Goal: Information Seeking & Learning: Learn about a topic

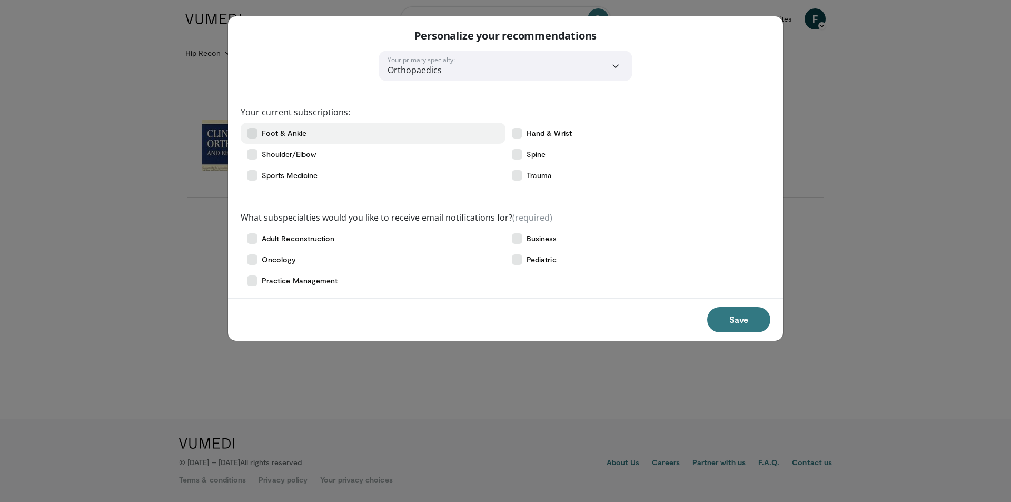
click at [297, 134] on span "Foot & Ankle" at bounding box center [284, 133] width 45 height 11
click at [248, 127] on label "Foot & Ankle" at bounding box center [373, 133] width 265 height 21
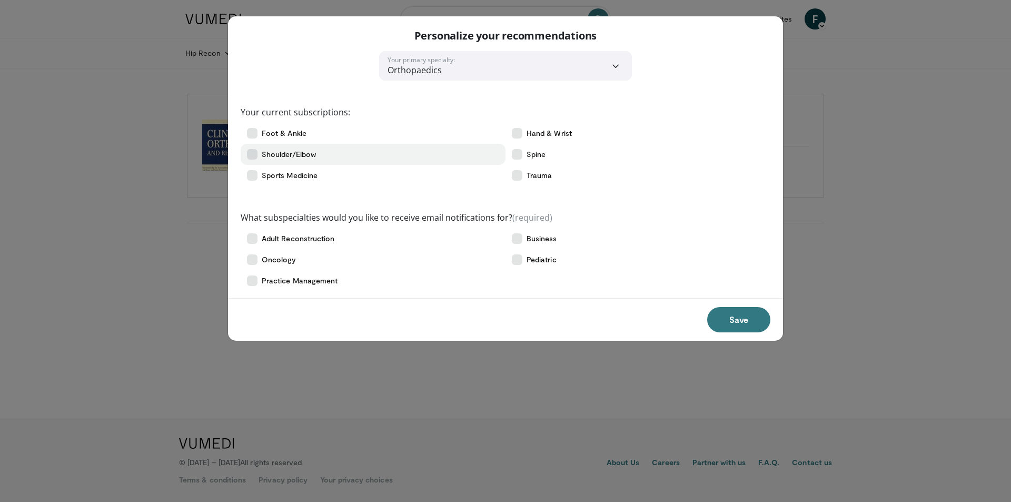
click at [248, 153] on icon at bounding box center [252, 154] width 11 height 11
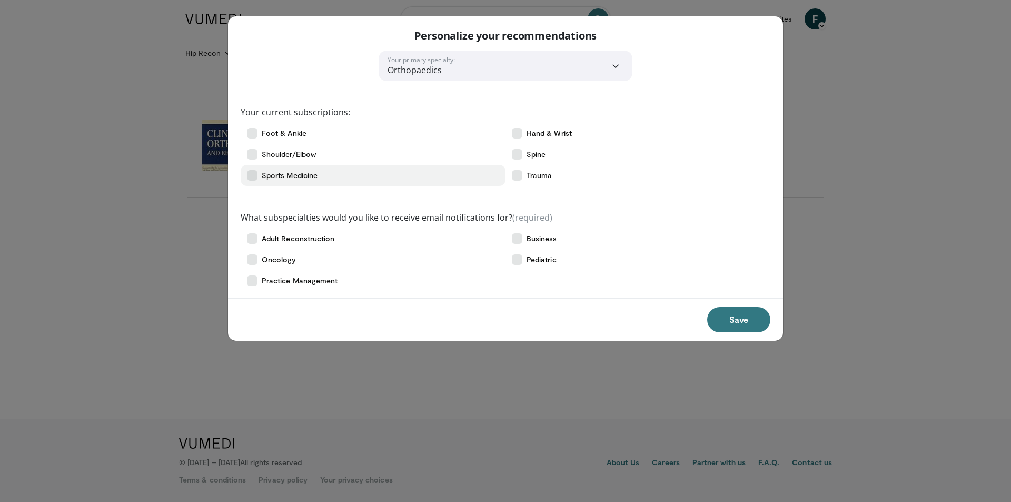
click at [243, 181] on label "Sports Medicine" at bounding box center [373, 175] width 265 height 21
drag, startPoint x: 764, startPoint y: 323, endPoint x: 729, endPoint y: 317, distance: 34.8
click at [762, 322] on button "Save" at bounding box center [738, 319] width 63 height 25
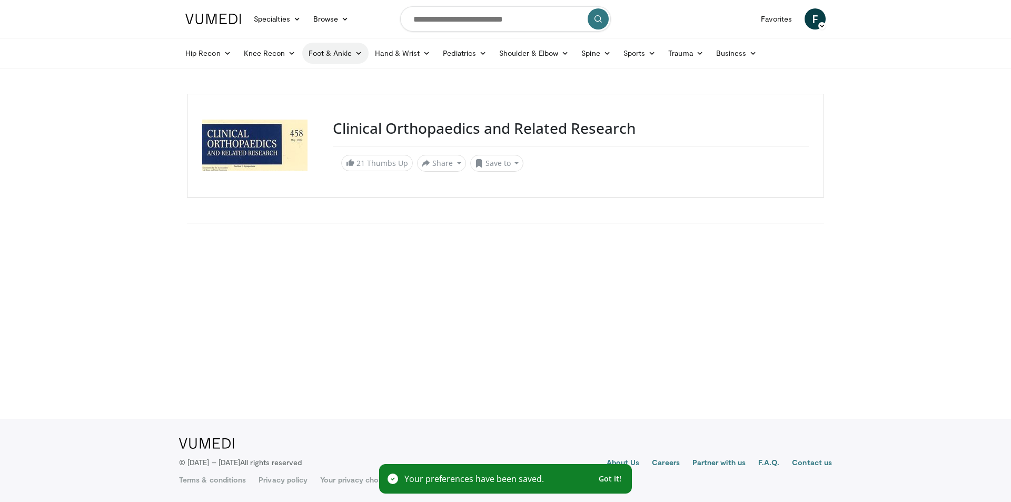
click at [335, 53] on link "Foot & Ankle" at bounding box center [335, 53] width 67 height 21
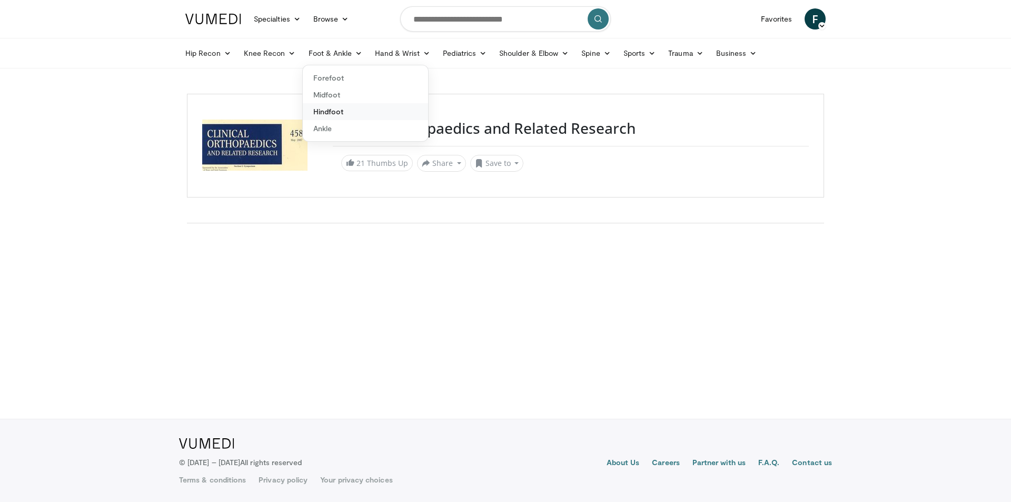
click at [338, 111] on link "Hindfoot" at bounding box center [365, 111] width 125 height 17
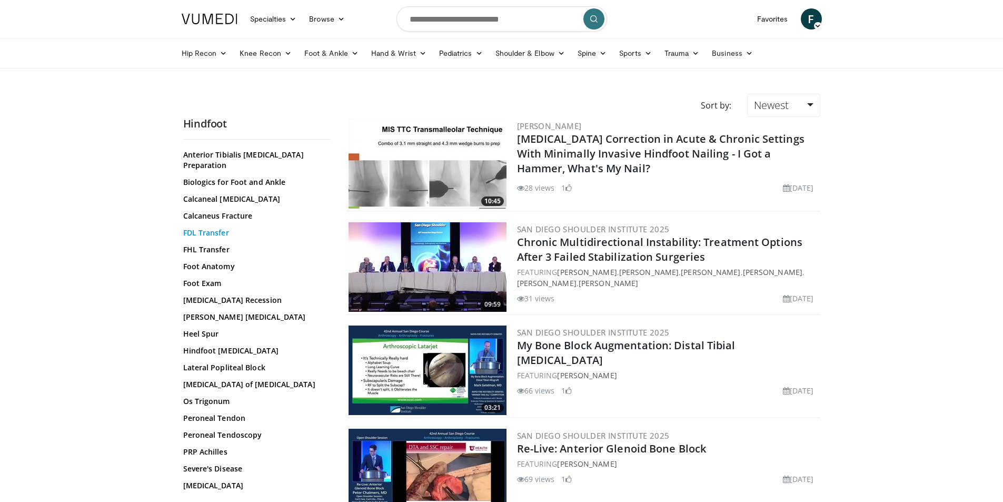
scroll to position [105, 0]
click at [450, 23] on input "Search topics, interventions" at bounding box center [502, 18] width 211 height 25
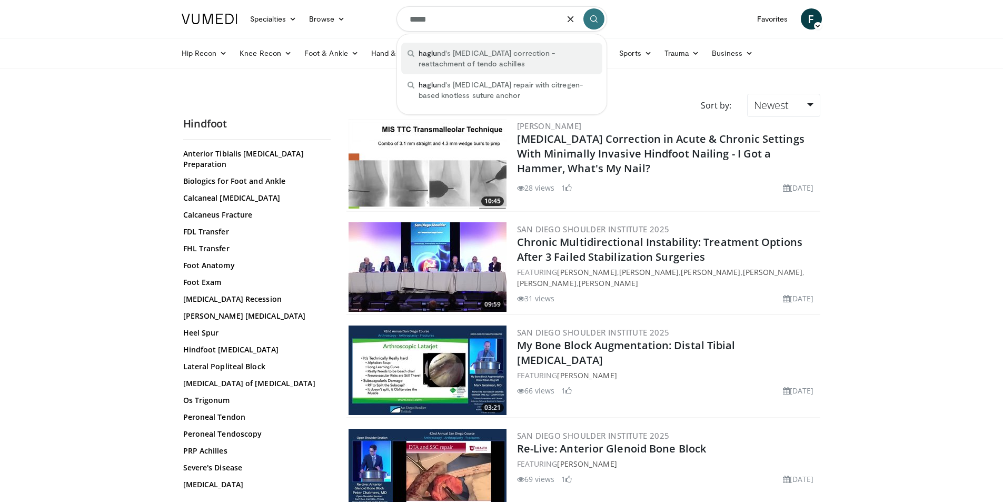
click at [457, 55] on span "haglu nd's deformity correction - reattachment of tendo achilles" at bounding box center [507, 58] width 177 height 21
type input "**********"
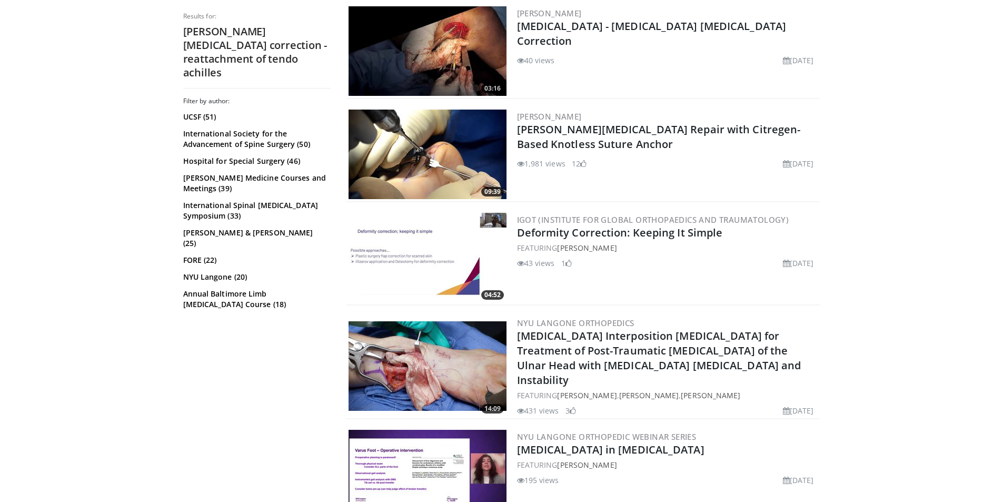
scroll to position [527, 0]
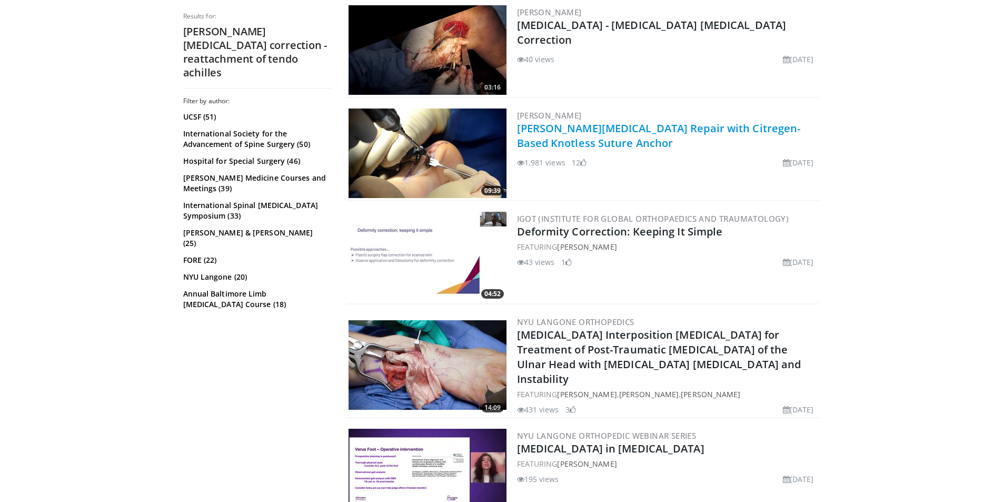
click at [606, 129] on link "[PERSON_NAME][MEDICAL_DATA] Repair with Citregen-Based Knotless Suture Anchor" at bounding box center [659, 135] width 284 height 29
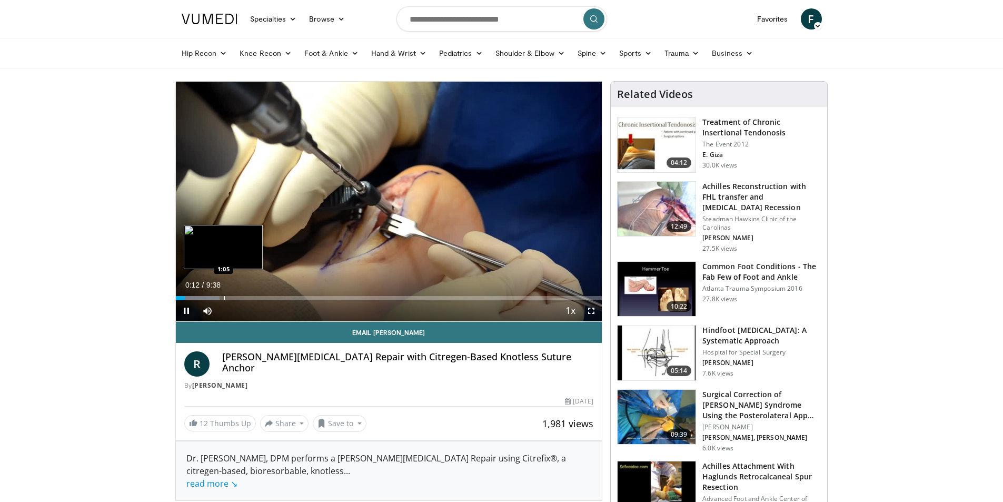
click at [223, 294] on div "Loaded : 10.34% 0:12 1:05" at bounding box center [389, 295] width 427 height 10
click at [248, 296] on div "Progress Bar" at bounding box center [248, 298] width 1 height 4
click at [258, 296] on div "Progress Bar" at bounding box center [258, 298] width 1 height 4
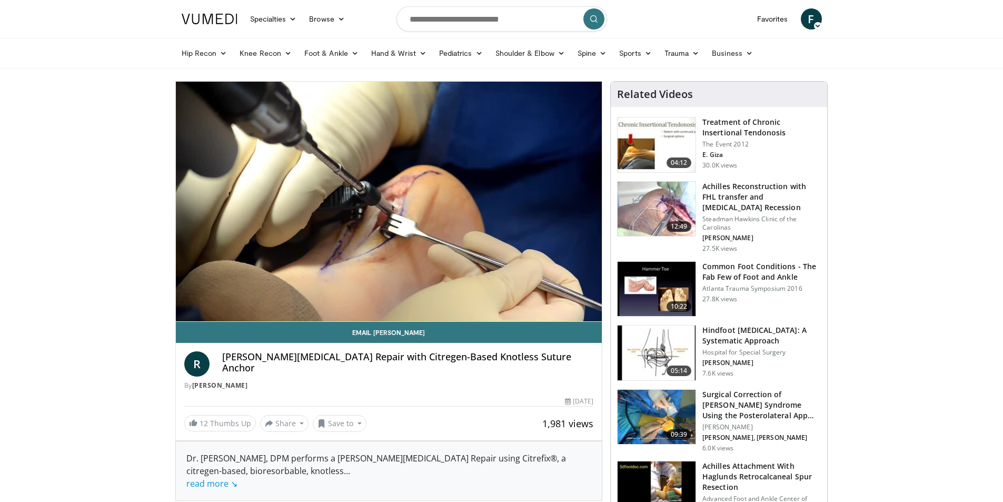
click at [272, 297] on video-js "**********" at bounding box center [389, 202] width 427 height 240
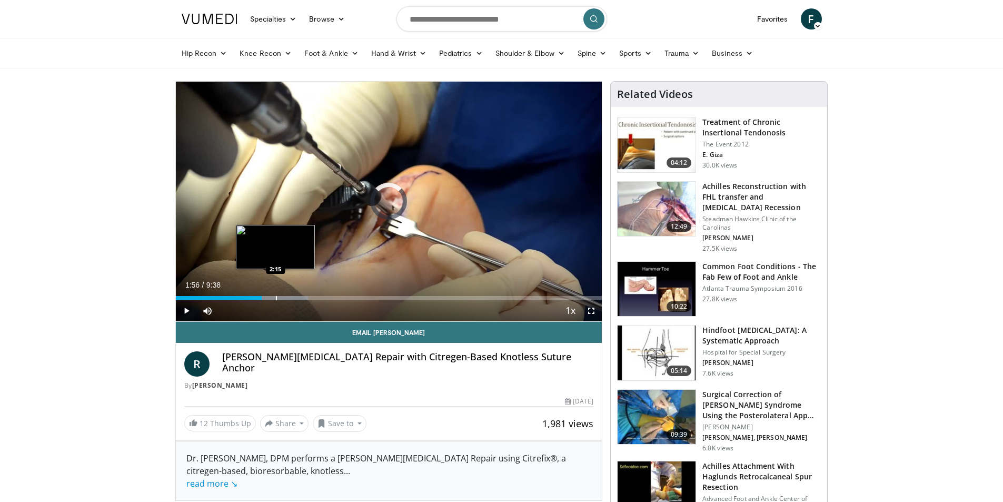
click at [276, 297] on div "Progress Bar" at bounding box center [276, 298] width 1 height 4
click at [195, 313] on span "Video Player" at bounding box center [186, 310] width 21 height 21
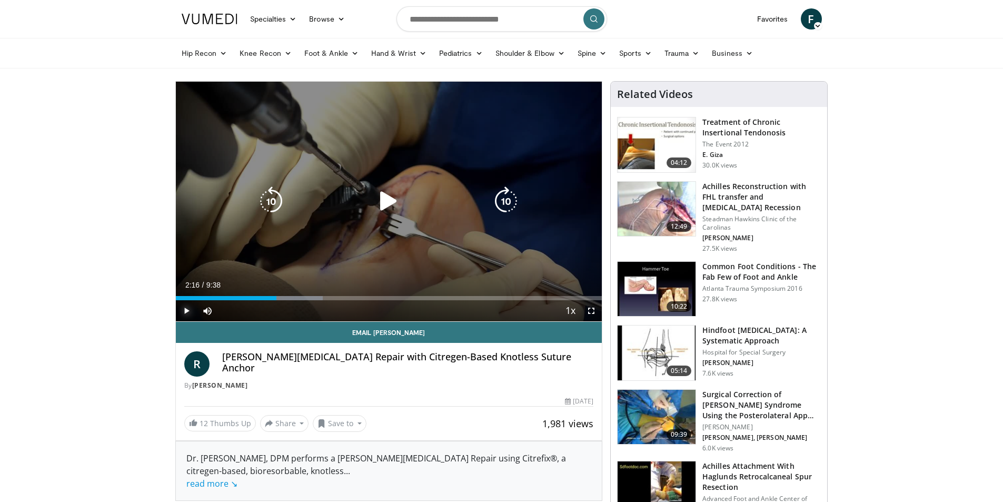
click at [189, 312] on span "Video Player" at bounding box center [186, 310] width 21 height 21
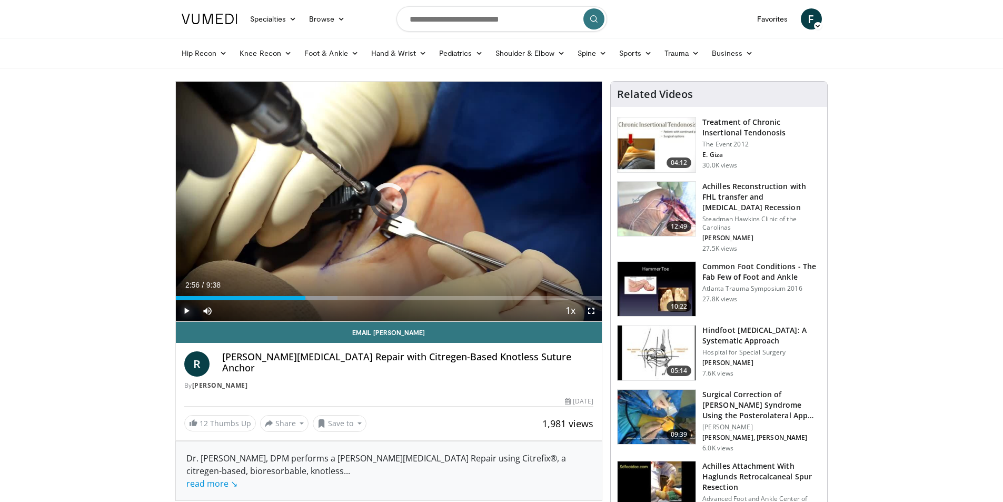
drag, startPoint x: 274, startPoint y: 297, endPoint x: 307, endPoint y: 300, distance: 32.8
click at [307, 300] on div "Current Time 2:56 / Duration 9:38 Play Skip Backward Skip Forward Mute 100% Loa…" at bounding box center [389, 310] width 427 height 21
drag, startPoint x: 315, startPoint y: 295, endPoint x: 353, endPoint y: 297, distance: 38.0
click at [353, 297] on div "Loaded : 51.83% 3:59 4:00" at bounding box center [389, 295] width 427 height 10
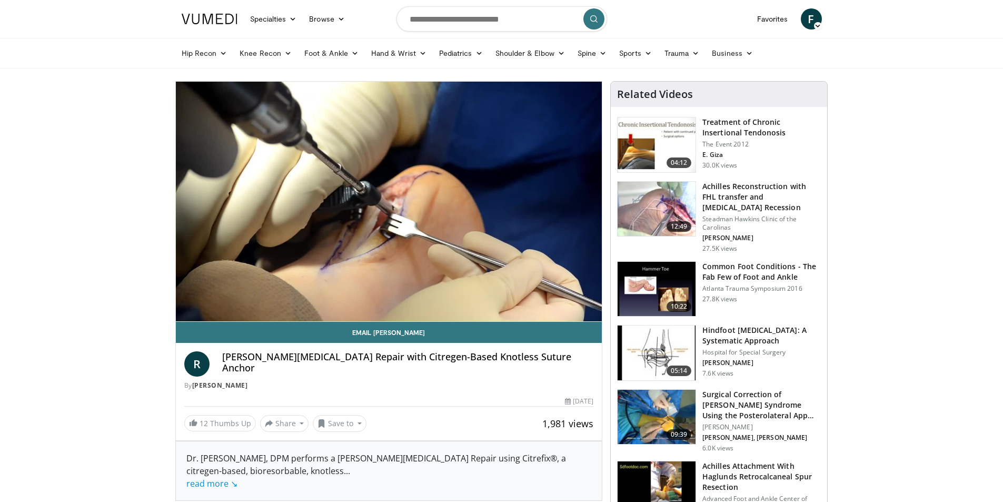
click at [637, 148] on img at bounding box center [657, 144] width 78 height 55
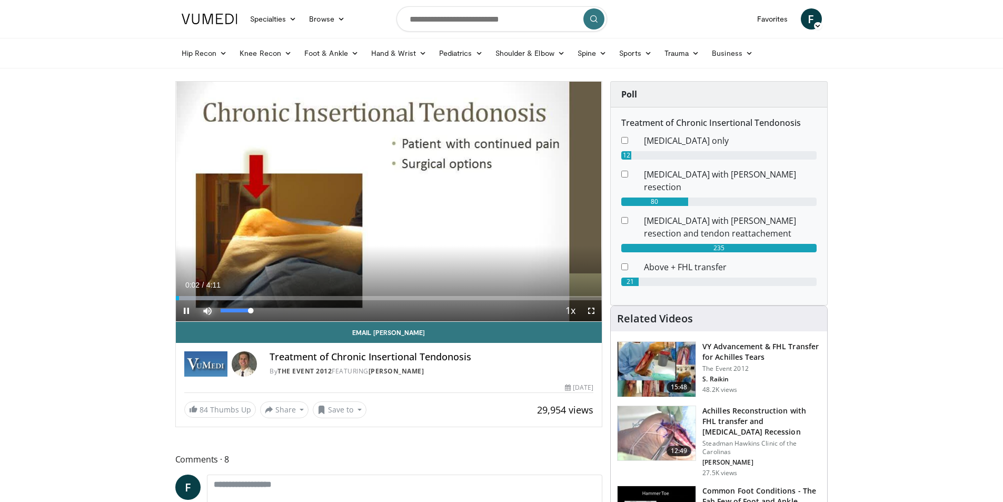
click at [204, 300] on span "Video Player" at bounding box center [207, 310] width 21 height 21
click at [214, 294] on div "Loaded : 15.73% 0:23 0:23" at bounding box center [389, 295] width 427 height 10
click at [257, 295] on div "Loaded : 31.45% 0:24 0:49" at bounding box center [389, 295] width 427 height 10
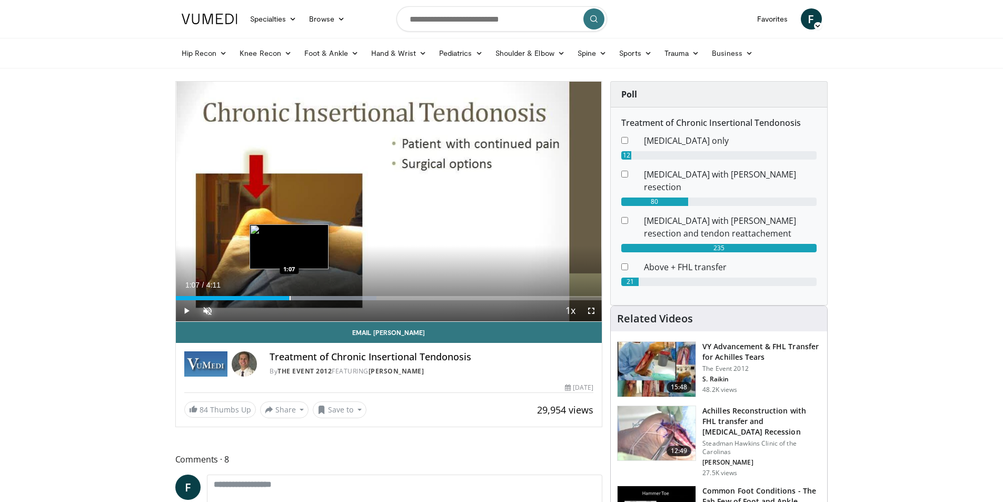
click at [289, 294] on div "Loaded : 47.18% 1:07 1:07" at bounding box center [389, 295] width 427 height 10
click at [302, 294] on div "Loaded : 51.11% 1:08 1:14" at bounding box center [389, 295] width 427 height 10
click at [327, 294] on div "Loaded : 55.05% 1:17 1:28" at bounding box center [389, 295] width 427 height 10
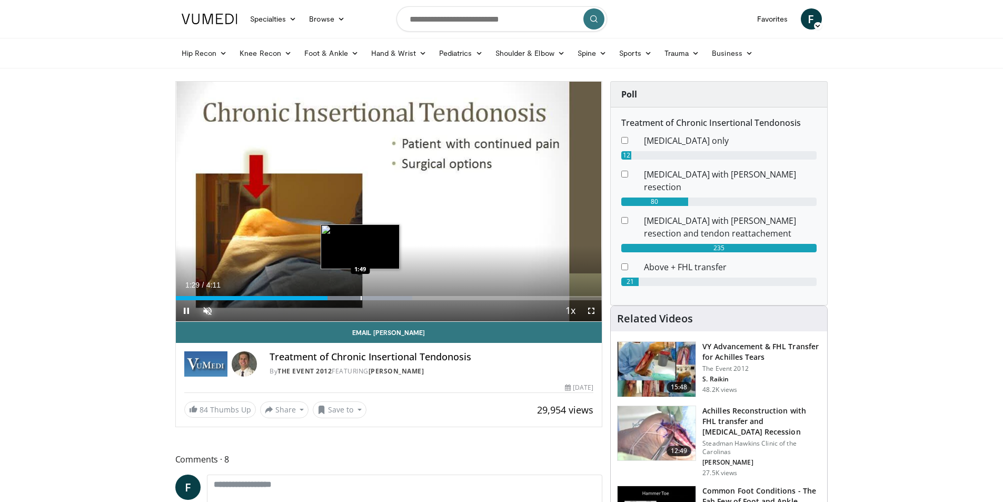
click at [360, 294] on div "Loaded : 55.49% 1:29 1:49" at bounding box center [389, 295] width 427 height 10
drag, startPoint x: 392, startPoint y: 294, endPoint x: 399, endPoint y: 295, distance: 7.4
click at [392, 295] on div "Loaded : 66.84% 2:07 2:05" at bounding box center [389, 295] width 427 height 10
click at [386, 297] on div "2:04" at bounding box center [281, 298] width 210 height 4
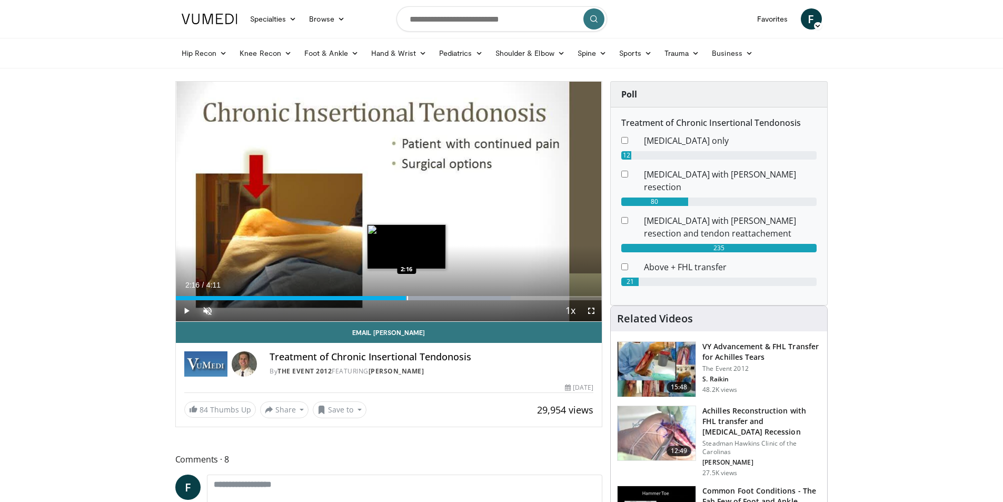
click at [407, 297] on div "Progress Bar" at bounding box center [407, 298] width 1 height 4
click at [420, 297] on div "Progress Bar" at bounding box center [420, 298] width 1 height 4
click at [434, 296] on div "Progress Bar" at bounding box center [433, 298] width 1 height 4
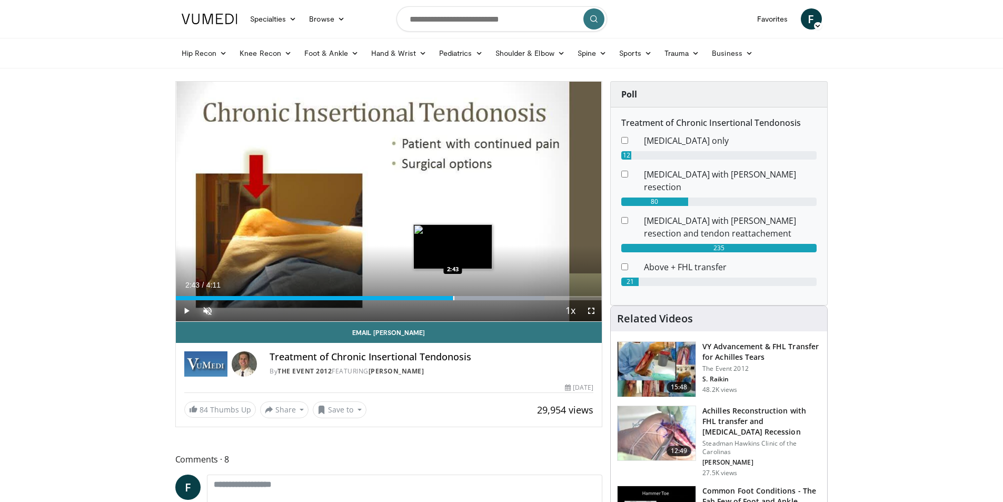
click at [453, 294] on div "Loaded : 86.50% 2:37 2:43" at bounding box center [389, 295] width 427 height 10
click at [465, 295] on div "Loaded : 90.43% 2:50 2:50" at bounding box center [389, 295] width 427 height 10
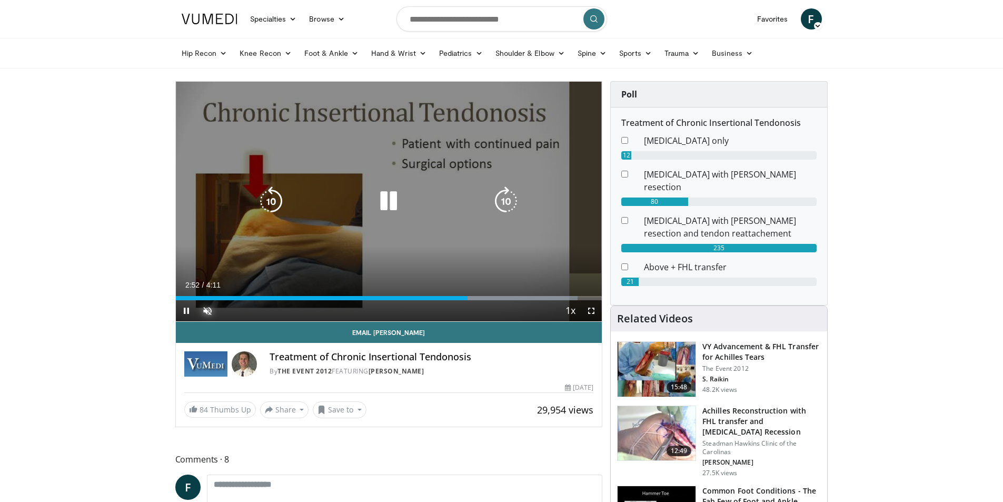
click at [482, 298] on div "Progress Bar" at bounding box center [497, 298] width 163 height 4
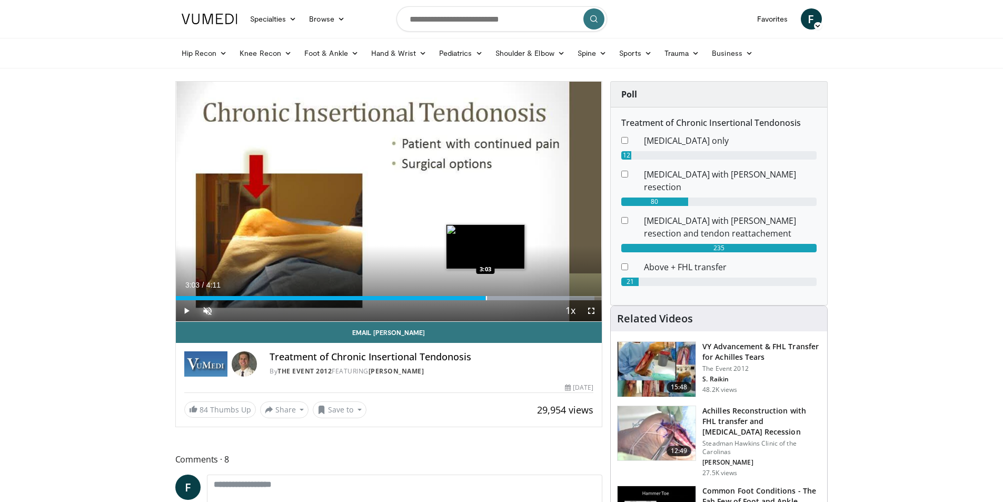
click at [486, 298] on div "Progress Bar" at bounding box center [486, 298] width 1 height 4
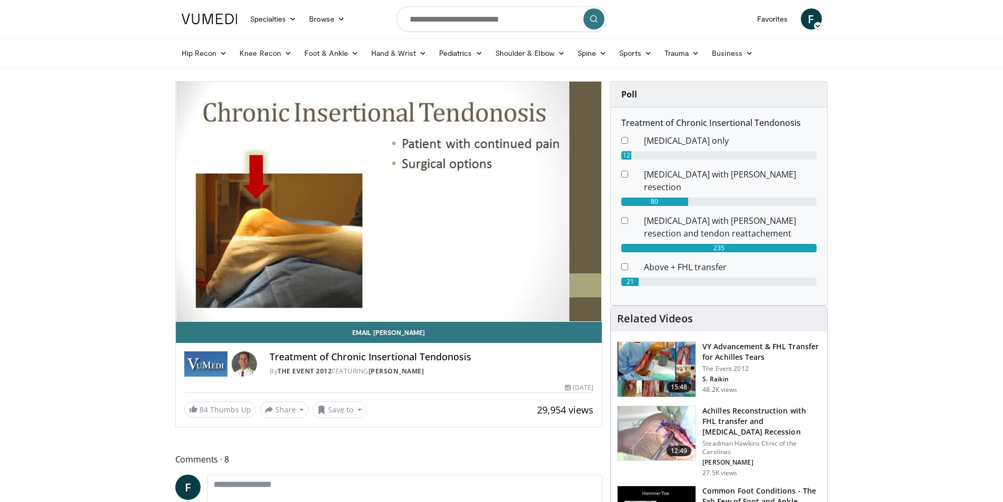
click at [489, 300] on video-js "**********" at bounding box center [389, 202] width 427 height 240
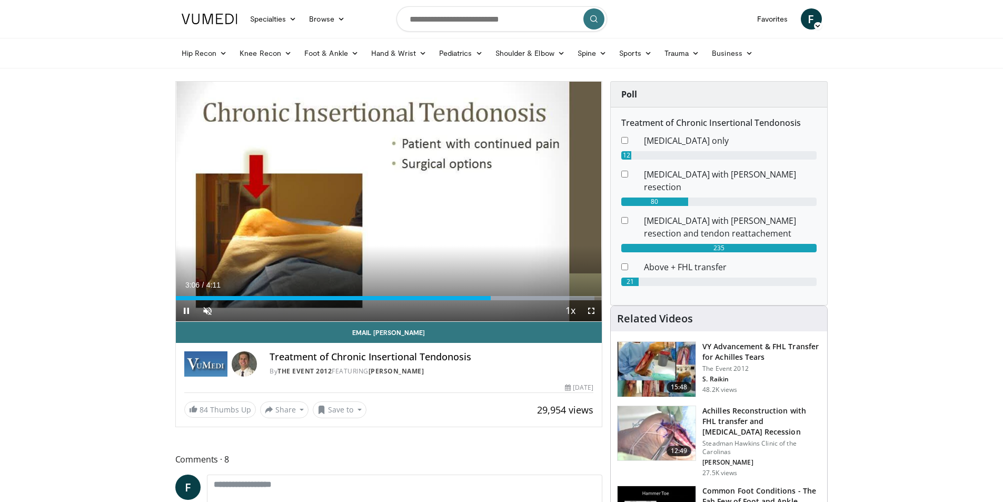
click at [502, 300] on div "Current Time 3:06 / Duration 4:11 Pause Skip Backward Skip Forward Unmute Loade…" at bounding box center [389, 310] width 427 height 21
click at [517, 301] on div "Current Time 3:07 / Duration 4:11 Pause Skip Backward Skip Forward Unmute Loade…" at bounding box center [389, 310] width 427 height 21
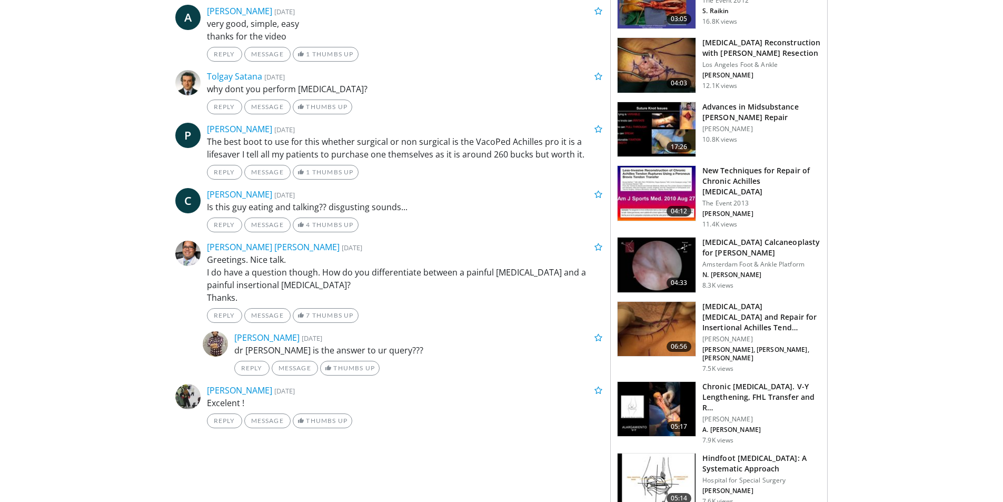
scroll to position [579, 0]
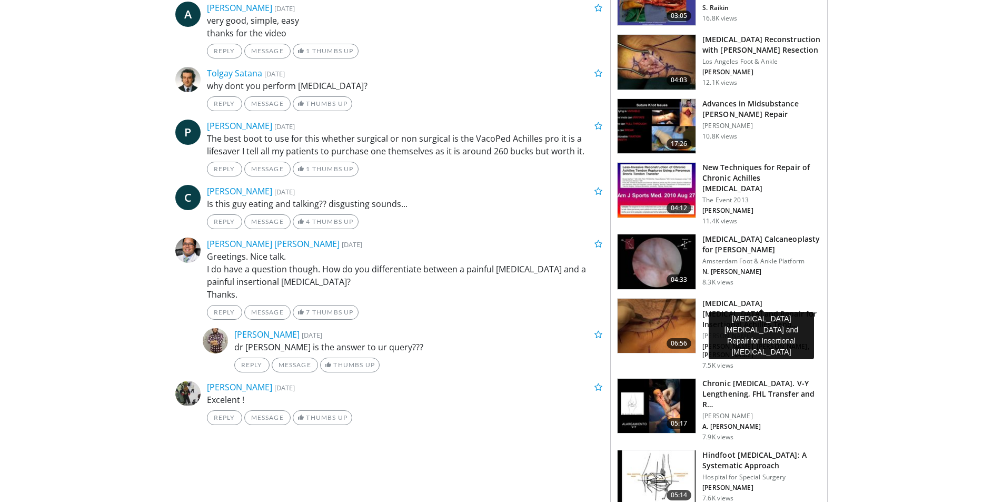
click at [764, 298] on h3 "Achilles Tendon Debridement and Repair for Insertional Achilles Tend…" at bounding box center [762, 314] width 118 height 32
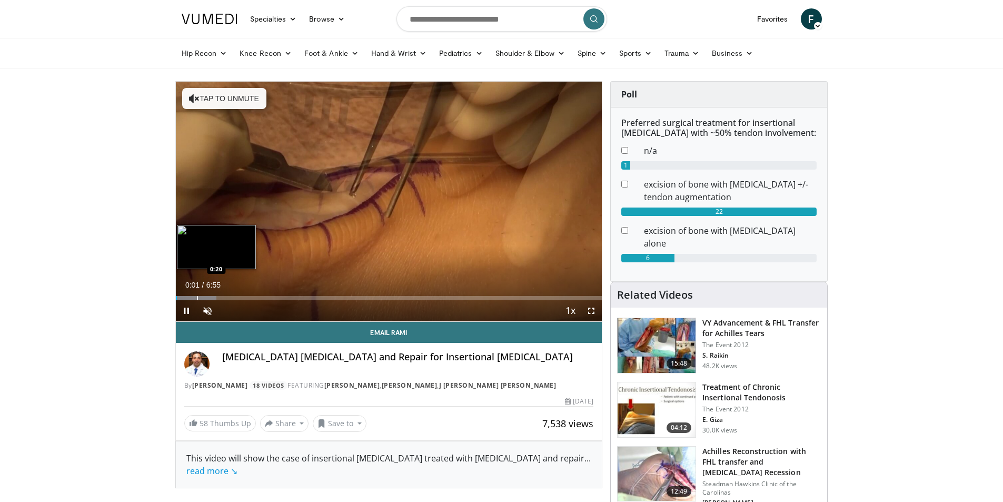
click at [197, 299] on div "Progress Bar" at bounding box center [197, 298] width 1 height 4
click at [233, 299] on div "Loaded : 19.08% 0:23 0:56" at bounding box center [389, 298] width 427 height 4
click at [256, 302] on div "Current Time 0:56 / Duration 6:55 Pause Skip Backward Skip Forward Unmute Loade…" at bounding box center [389, 310] width 427 height 21
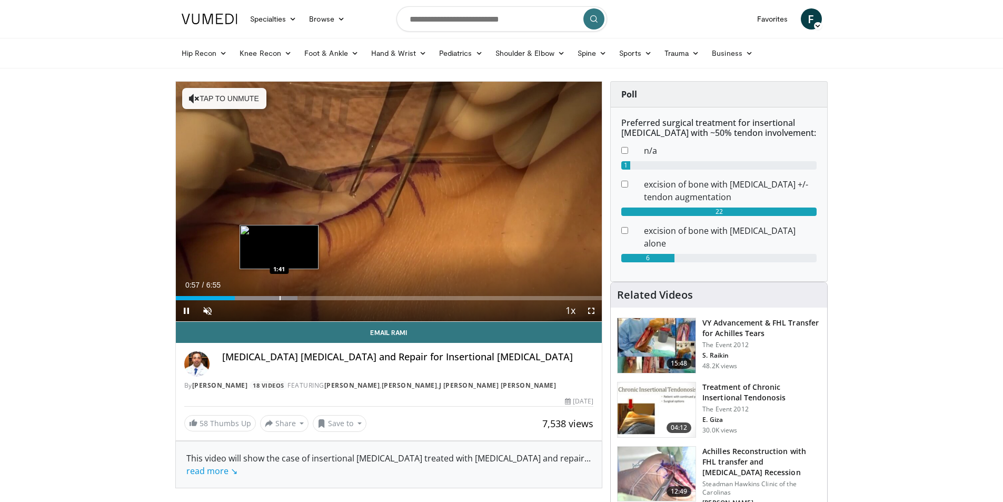
click at [279, 293] on div "Loaded : 28.63% 0:57 1:41" at bounding box center [389, 295] width 427 height 10
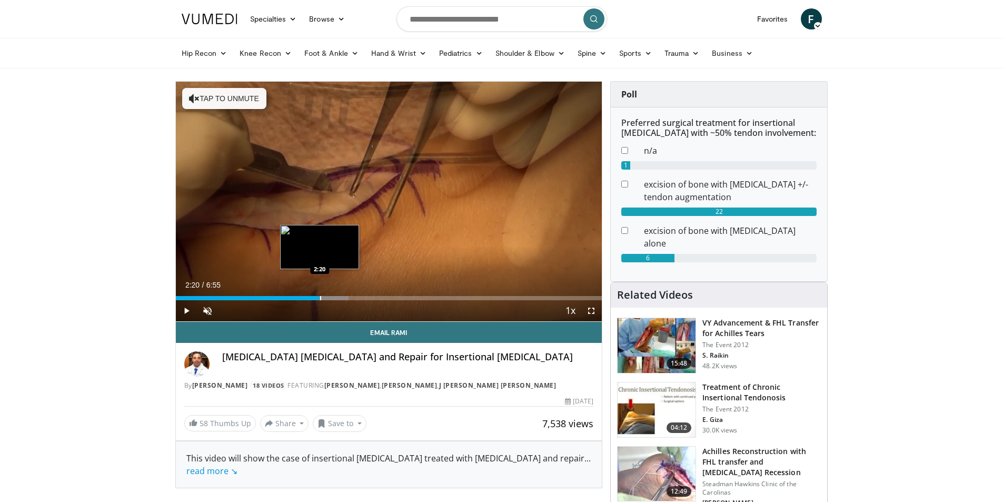
click at [320, 299] on div "Progress Bar" at bounding box center [320, 298] width 1 height 4
click at [354, 296] on div "Progress Bar" at bounding box center [354, 298] width 1 height 4
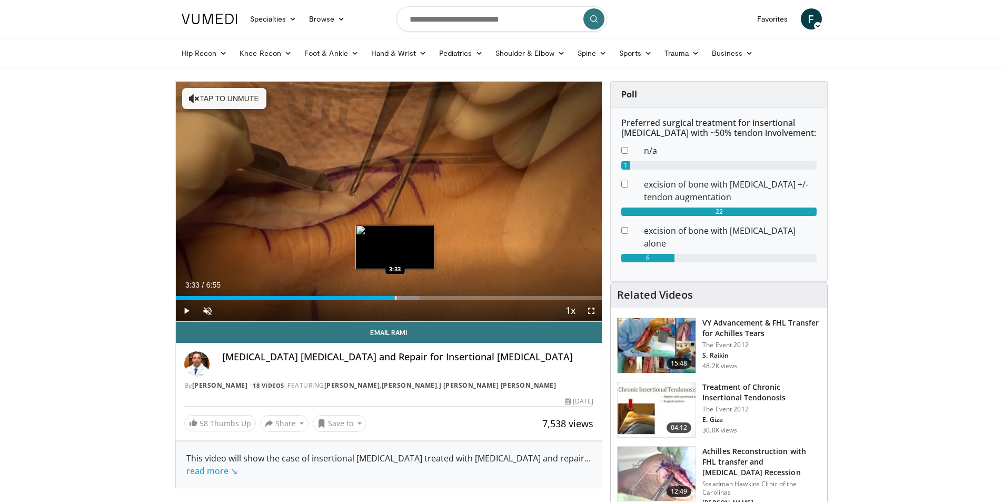
click at [396, 297] on div "Progress Bar" at bounding box center [396, 298] width 1 height 4
click at [419, 298] on div "Loaded : 59.66% 3:57 3:57" at bounding box center [389, 298] width 427 height 4
click at [438, 298] on div "Progress Bar" at bounding box center [438, 298] width 1 height 4
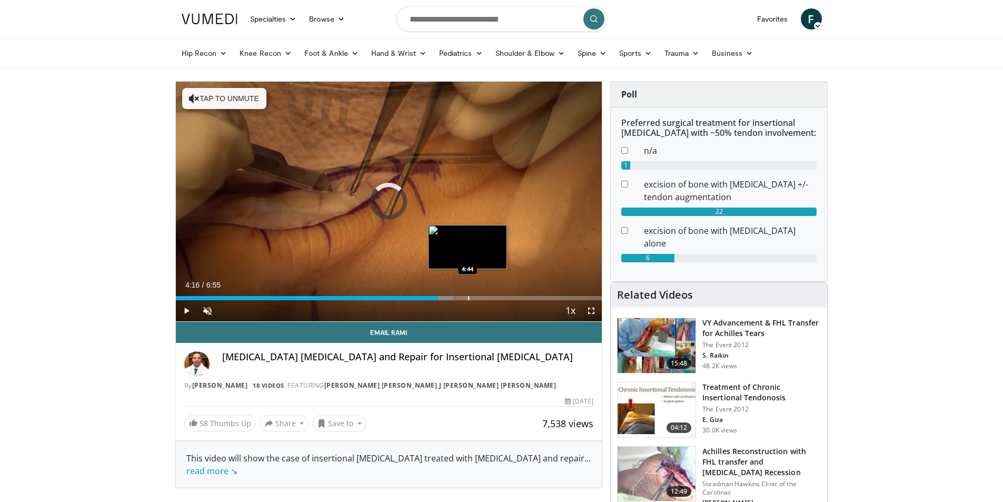
click at [468, 297] on div "Progress Bar" at bounding box center [468, 298] width 1 height 4
click at [480, 298] on div "Progress Bar" at bounding box center [480, 298] width 1 height 4
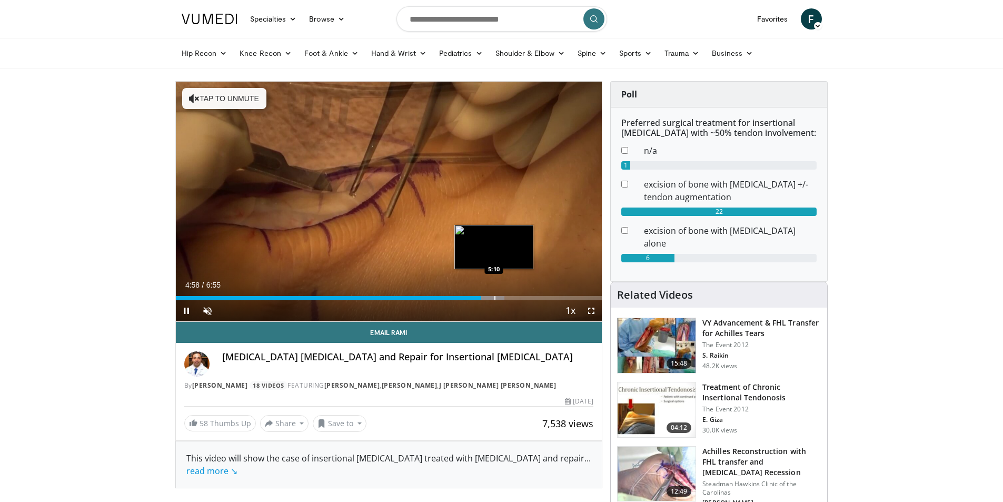
click at [495, 297] on div "Progress Bar" at bounding box center [495, 298] width 1 height 4
click at [514, 296] on div "Progress Bar" at bounding box center [514, 298] width 1 height 4
click at [535, 296] on div "Progress Bar" at bounding box center [531, 298] width 92 height 4
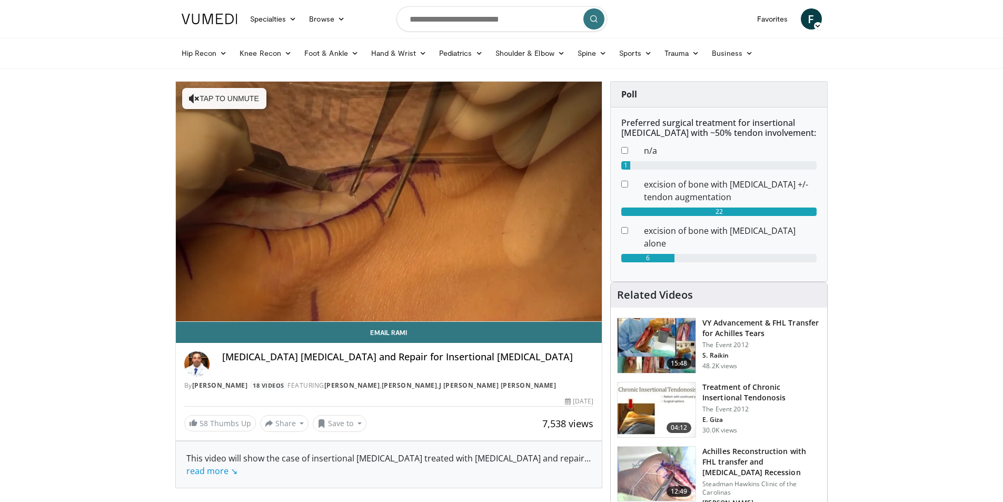
click at [551, 297] on div "10 seconds Tap to unmute" at bounding box center [389, 202] width 427 height 240
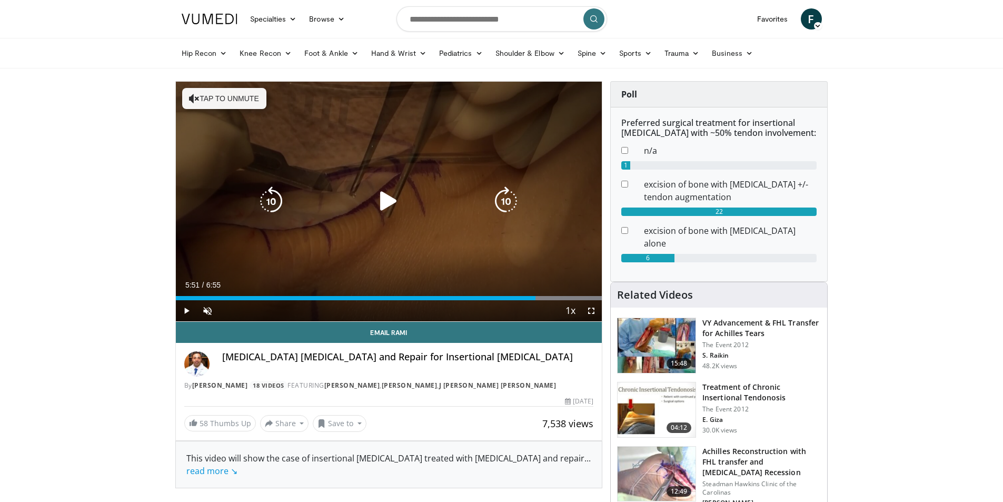
click at [381, 197] on icon "Video Player" at bounding box center [388, 200] width 29 height 29
click at [382, 199] on icon "Video Player" at bounding box center [388, 200] width 29 height 29
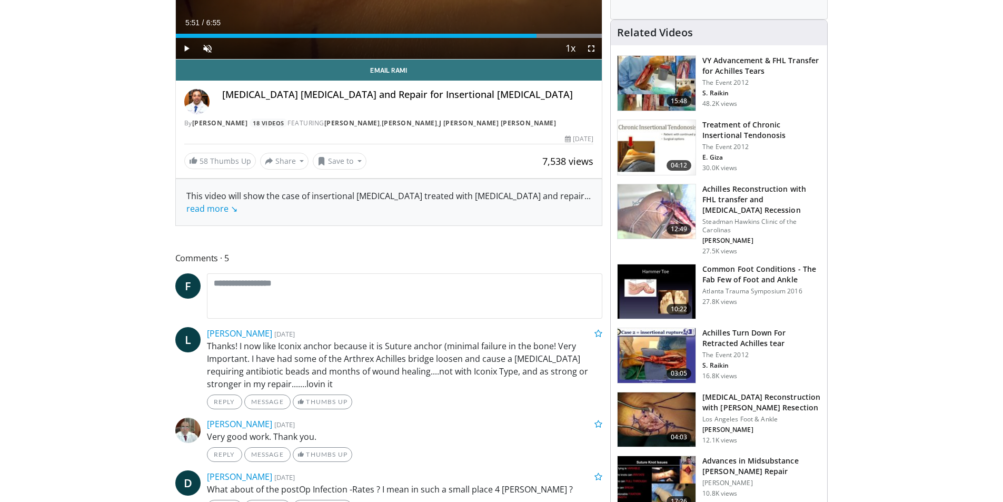
scroll to position [263, 0]
